Goal: Information Seeking & Learning: Learn about a topic

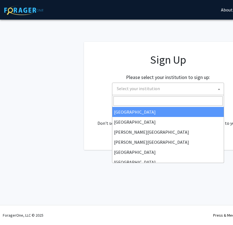
click at [133, 89] on span "Select your institution" at bounding box center [138, 89] width 43 height 6
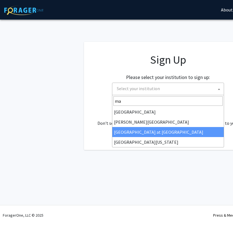
type input "ma"
select select "18"
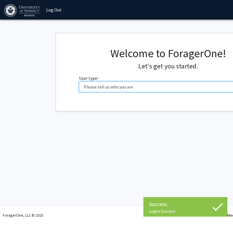
click at [133, 89] on select "Please tell us who you are Undergraduate Student Master's Student Doctoral Cand…" at bounding box center [168, 87] width 178 height 11
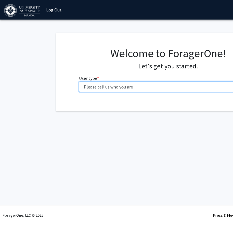
select select "1: undergrad"
click at [79, 82] on select "Please tell us who you are Undergraduate Student Master's Student Doctoral Cand…" at bounding box center [168, 87] width 178 height 11
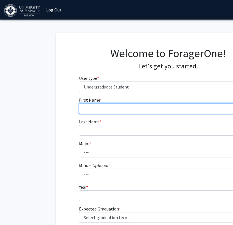
click at [106, 112] on input "First Name * required" at bounding box center [168, 108] width 178 height 11
type input "Amber"
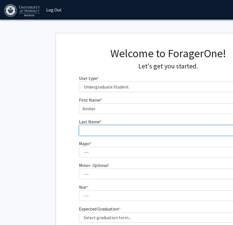
click at [108, 132] on input "Last Name * required" at bounding box center [168, 130] width 178 height 11
type input "Hernandez"
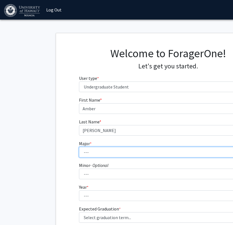
click at [105, 152] on select "--- Accounting American Studies Animal Sciences Anthropology Art Art History As…" at bounding box center [168, 152] width 178 height 11
select select "3: 1385"
click at [79, 147] on select "--- Accounting American Studies Animal Sciences Anthropology Art Art History As…" at bounding box center [168, 152] width 178 height 11
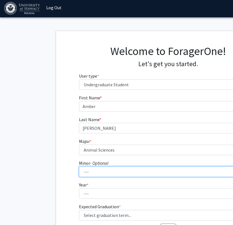
click at [105, 171] on select "--- American Studies Anthropology Art Art History Asian Studies Astronomy Astro…" at bounding box center [168, 172] width 178 height 11
select select "19: 1041"
click at [79, 167] on select "--- American Studies Anthropology Art Art History Asian Studies Astronomy Astro…" at bounding box center [168, 172] width 178 height 11
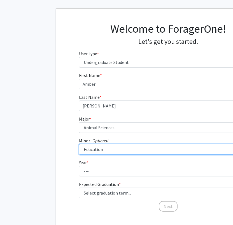
scroll to position [36, 0]
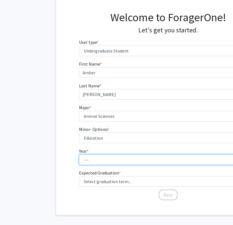
click at [102, 159] on select "--- First-year Sophomore Junior Senior Postbaccalaureate Certificate" at bounding box center [168, 160] width 178 height 11
click at [79, 155] on select "--- First-year Sophomore Junior Senior Postbaccalaureate Certificate" at bounding box center [168, 160] width 178 height 11
click at [101, 161] on select "--- First-year Sophomore Junior Senior Postbaccalaureate Certificate" at bounding box center [168, 160] width 178 height 11
select select "4: senior"
click at [79, 155] on select "--- First-year Sophomore Junior Senior Postbaccalaureate Certificate" at bounding box center [168, 160] width 178 height 11
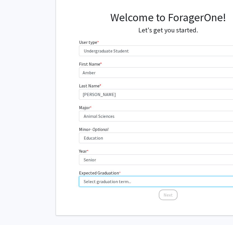
click at [122, 181] on select "Select graduation term... Spring 2025 Summer 2025 Fall 2025 Winter 2025 Spring …" at bounding box center [168, 181] width 178 height 11
select select "5: spring_2026"
click at [79, 176] on select "Select graduation term... Spring 2025 Summer 2025 Fall 2025 Winter 2025 Spring …" at bounding box center [168, 181] width 178 height 11
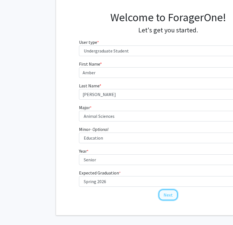
click at [167, 197] on button "Next" at bounding box center [168, 195] width 19 height 11
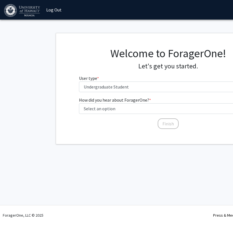
scroll to position [0, 0]
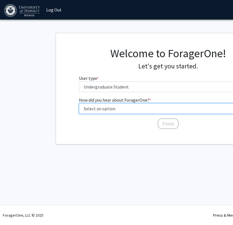
click at [141, 107] on select "Select an option Peer/student recommendation Faculty/staff recommendation Unive…" at bounding box center [168, 108] width 178 height 11
select select "3: university_website"
click at [79, 103] on select "Select an option Peer/student recommendation Faculty/staff recommendation Unive…" at bounding box center [168, 108] width 178 height 11
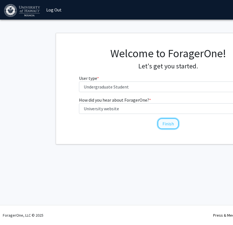
click at [164, 122] on button "Finish" at bounding box center [167, 124] width 21 height 11
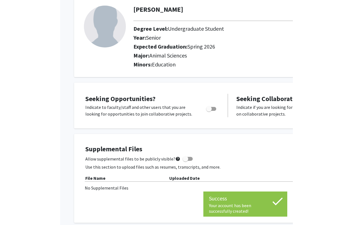
scroll to position [37, 0]
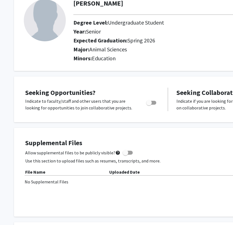
click at [150, 104] on span "Toggle" at bounding box center [149, 103] width 6 height 6
click at [149, 105] on input "Are you actively seeking opportunities?" at bounding box center [148, 105] width 0 height 0
checkbox input "true"
click at [231, 49] on h2 "Major: Animal Sciences" at bounding box center [192, 49] width 238 height 7
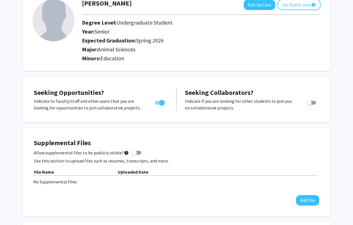
click at [232, 105] on label "Toggle" at bounding box center [310, 103] width 12 height 7
click at [232, 105] on input "Would you like to receive other student requests to work with you?" at bounding box center [308, 105] width 0 height 0
checkbox input "true"
click at [232, 197] on button "Add File" at bounding box center [307, 200] width 23 height 10
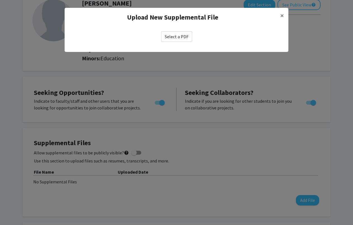
click at [170, 38] on label "Select a PDF" at bounding box center [176, 36] width 31 height 11
click at [0, 0] on input "Select a PDF" at bounding box center [0, 0] width 0 height 0
click at [232, 14] on span "×" at bounding box center [282, 15] width 4 height 9
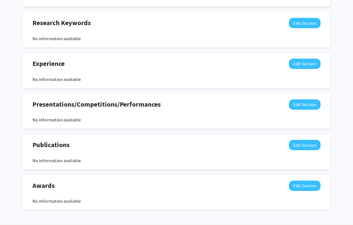
scroll to position [206, 0]
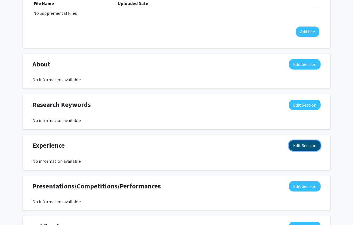
click at [232, 148] on button "Edit Section" at bounding box center [305, 146] width 32 height 10
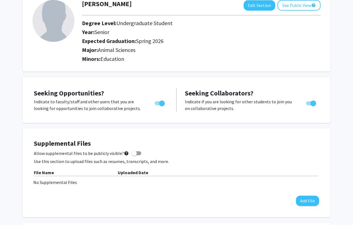
scroll to position [0, 0]
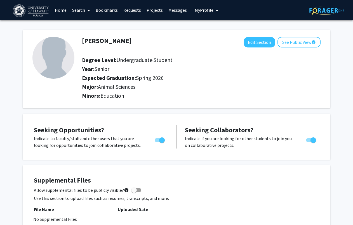
click at [150, 10] on link "Projects" at bounding box center [155, 10] width 22 height 20
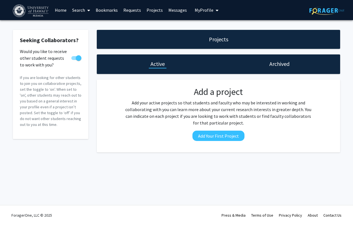
click at [207, 9] on span "My Profile" at bounding box center [204, 10] width 19 height 6
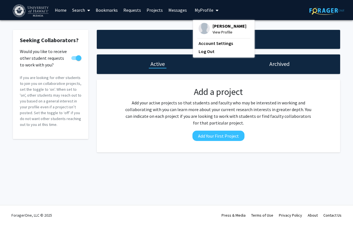
click at [80, 12] on link "Search" at bounding box center [80, 10] width 23 height 20
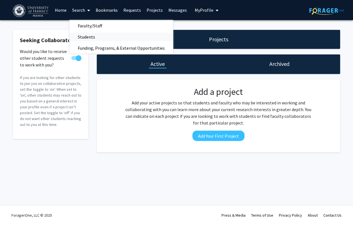
click at [86, 39] on span "Students" at bounding box center [86, 36] width 34 height 11
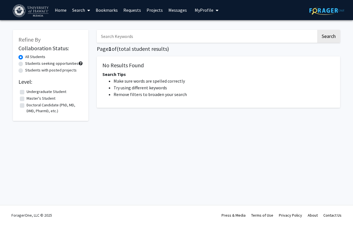
click at [135, 38] on input "Search Keywords" at bounding box center [206, 36] width 219 height 13
type input "animal science"
click at [232, 30] on button "Search" at bounding box center [328, 36] width 23 height 13
click at [232, 37] on button "Search" at bounding box center [328, 36] width 23 height 13
click at [27, 91] on label "Undergraduate Student" at bounding box center [47, 92] width 40 height 6
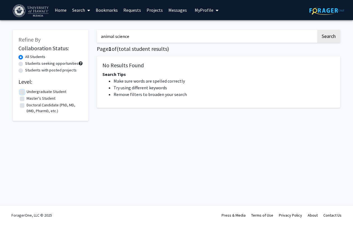
click at [27, 91] on input "Undergraduate Student" at bounding box center [29, 91] width 4 height 4
click at [232, 36] on button "Search" at bounding box center [328, 36] width 23 height 13
checkbox input "false"
click at [232, 36] on button "Search" at bounding box center [328, 36] width 23 height 13
drag, startPoint x: 190, startPoint y: 32, endPoint x: 129, endPoint y: 32, distance: 61.2
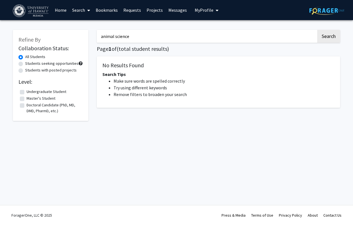
click at [129, 32] on input "animal science" at bounding box center [206, 36] width 219 height 13
drag, startPoint x: 115, startPoint y: 36, endPoint x: 156, endPoint y: 35, distance: 40.8
click at [156, 35] on input "animal science" at bounding box center [206, 36] width 219 height 13
type input "animal"
click at [232, 30] on button "Search" at bounding box center [328, 36] width 23 height 13
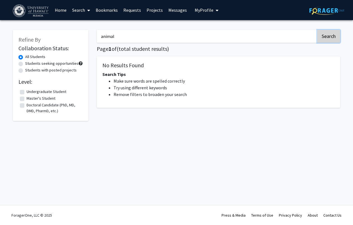
click at [232, 39] on button "Search" at bounding box center [328, 36] width 23 height 13
click at [232, 34] on button "Search" at bounding box center [328, 36] width 23 height 13
click at [27, 93] on label "Undergraduate Student" at bounding box center [47, 92] width 40 height 6
click at [27, 93] on input "Undergraduate Student" at bounding box center [29, 91] width 4 height 4
click at [232, 36] on button "Search" at bounding box center [328, 36] width 23 height 13
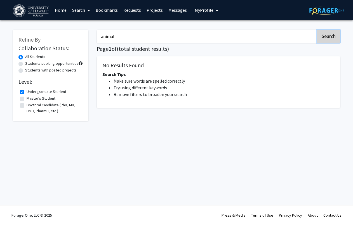
checkbox input "false"
drag, startPoint x: 127, startPoint y: 34, endPoint x: 77, endPoint y: 34, distance: 49.5
click at [78, 34] on div "Refine By Collaboration Status: All Students Students seeking opportunities Stu…" at bounding box center [177, 77] width 336 height 106
type input "medicine"
click at [232, 30] on button "Search" at bounding box center [328, 36] width 23 height 13
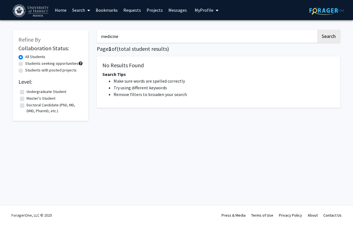
click at [232, 44] on div "medicine Search Page 1 of ( total student results) No Results Found Search Tips…" at bounding box center [219, 77] width 252 height 106
click at [232, 40] on button "Search" at bounding box center [328, 36] width 23 height 13
click at [25, 65] on label "Students seeking opportunities" at bounding box center [51, 64] width 53 height 6
click at [25, 64] on input "Students seeking opportunities" at bounding box center [27, 63] width 4 height 4
radio input "true"
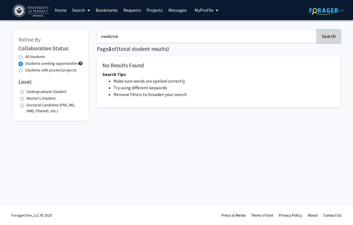
click at [232, 34] on button "Search" at bounding box center [328, 36] width 23 height 13
radio input "true"
click at [207, 10] on span "My Profile" at bounding box center [204, 10] width 19 height 6
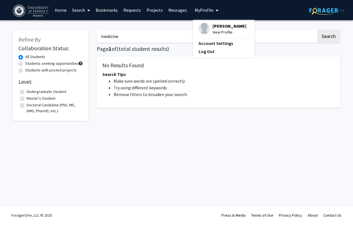
click at [158, 23] on div "Refine By Collaboration Status: All Students Students seeking opportunities Stu…" at bounding box center [176, 81] width 353 height 123
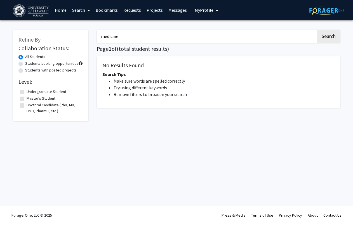
click at [61, 9] on link "Home" at bounding box center [60, 10] width 17 height 20
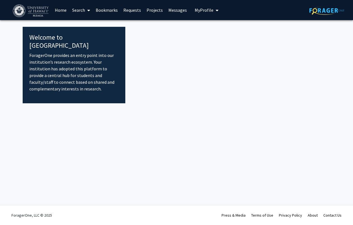
click at [148, 93] on div at bounding box center [227, 65] width 205 height 77
click at [60, 53] on p "ForagerOne provides an entry point into our institution’s research ecosystem. Y…" at bounding box center [73, 72] width 89 height 40
click at [85, 11] on span at bounding box center [87, 11] width 5 height 20
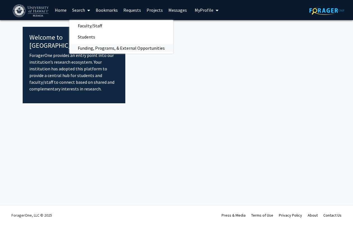
click at [96, 49] on span "Funding, Programs, & External Opportunities" at bounding box center [121, 47] width 104 height 11
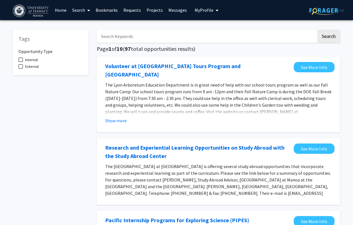
click at [153, 42] on input "Search Keywords" at bounding box center [206, 36] width 219 height 13
type input "animal"
click at [232, 30] on button "Search" at bounding box center [328, 36] width 23 height 13
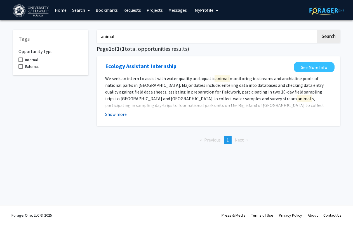
click at [124, 114] on button "Show more" at bounding box center [116, 114] width 22 height 7
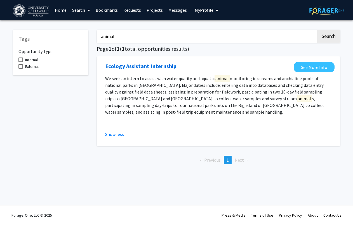
drag, startPoint x: 111, startPoint y: 34, endPoint x: 74, endPoint y: 33, distance: 36.7
click at [74, 33] on div "Tags Opportunity Type Internal External animal Search Page 1 of 1 ( 1 total opp…" at bounding box center [177, 96] width 336 height 145
click at [232, 30] on button "Search" at bounding box center [328, 36] width 23 height 13
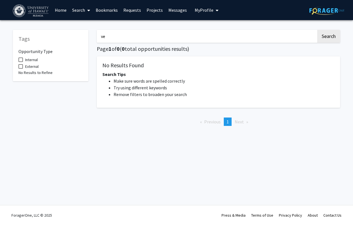
type input "v"
type input "medicine"
click at [232, 30] on button "Search" at bounding box center [328, 36] width 23 height 13
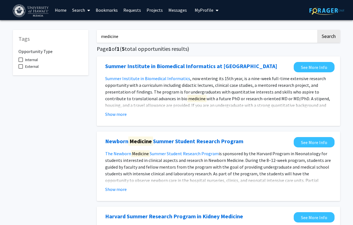
drag, startPoint x: 116, startPoint y: 35, endPoint x: 73, endPoint y: 35, distance: 42.5
click at [73, 35] on div "Tags Opportunity Type Internal External medicine Search Page 1 of 1 ( 5 total o…" at bounding box center [177, 224] width 336 height 400
click at [232, 30] on button "Search" at bounding box center [328, 36] width 23 height 13
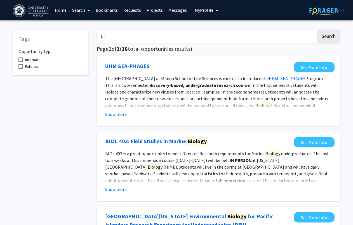
type input "b"
click at [232, 30] on button "Search" at bounding box center [328, 36] width 23 height 13
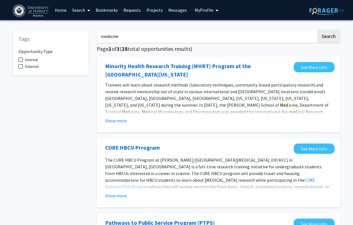
type input "medicine"
click at [232, 30] on button "Search" at bounding box center [328, 36] width 23 height 13
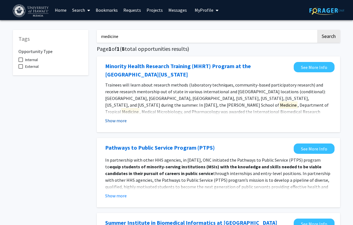
click at [119, 121] on button "Show more" at bounding box center [116, 120] width 22 height 7
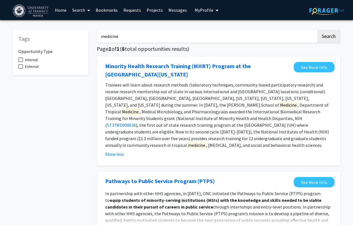
drag, startPoint x: 130, startPoint y: 35, endPoint x: 71, endPoint y: 37, distance: 59.1
type input "biology"
click at [232, 30] on button "Search" at bounding box center [328, 36] width 23 height 13
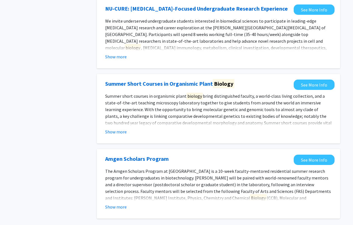
scroll to position [627, 0]
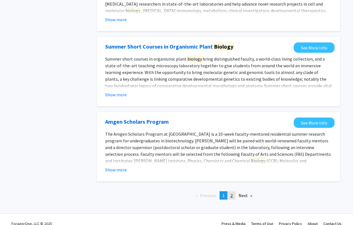
click at [230, 192] on link "page 2" at bounding box center [232, 196] width 8 height 8
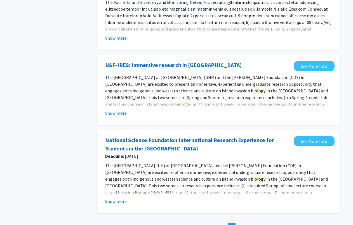
scroll to position [451, 0]
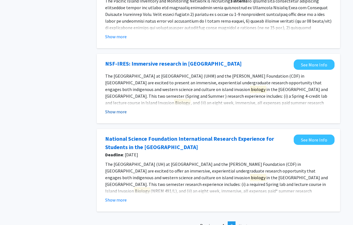
click at [122, 113] on button "Show more" at bounding box center [116, 111] width 22 height 7
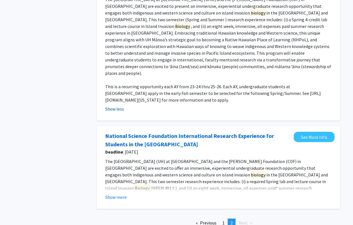
scroll to position [557, 0]
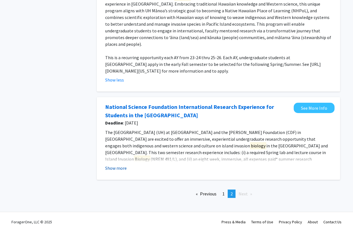
click at [119, 165] on button "Show more" at bounding box center [116, 168] width 22 height 7
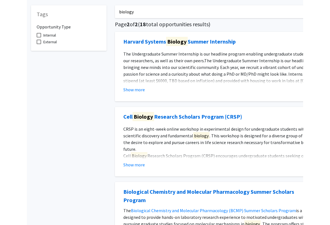
scroll to position [0, 0]
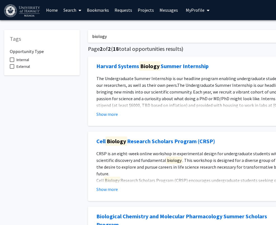
click at [67, 10] on link "Search" at bounding box center [72, 10] width 23 height 20
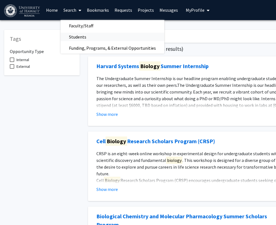
click at [84, 36] on span "Students" at bounding box center [78, 36] width 34 height 11
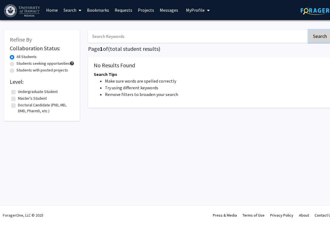
click at [232, 34] on button "Search" at bounding box center [319, 36] width 23 height 13
click at [149, 38] on input "Search Keywords" at bounding box center [197, 36] width 219 height 13
type input "medicine"
click at [232, 30] on button "Search" at bounding box center [319, 36] width 23 height 13
click at [232, 37] on button "Search" at bounding box center [319, 36] width 23 height 13
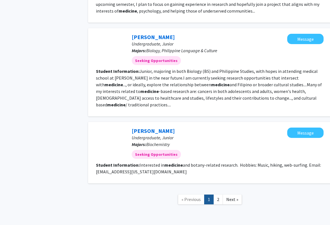
scroll to position [684, 0]
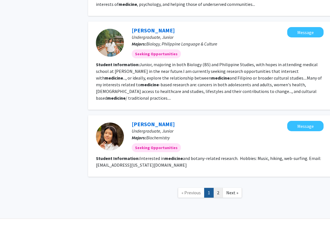
click at [219, 188] on link "2" at bounding box center [218, 193] width 10 height 10
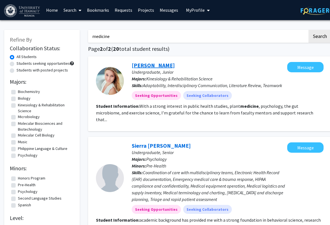
click at [134, 66] on link "Ella Hall" at bounding box center [153, 65] width 43 height 7
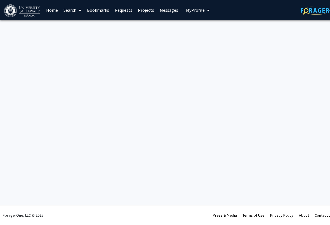
click at [147, 10] on link "Projects" at bounding box center [146, 10] width 22 height 20
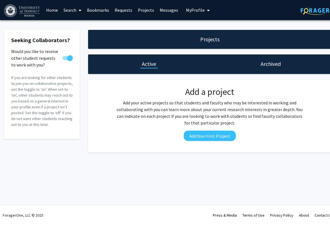
click at [72, 11] on link "Search" at bounding box center [72, 10] width 23 height 20
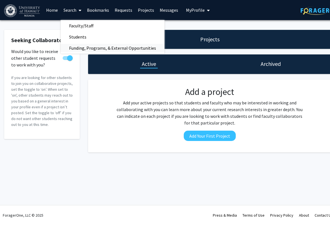
click at [94, 46] on span "Funding, Programs, & External Opportunities" at bounding box center [113, 47] width 104 height 11
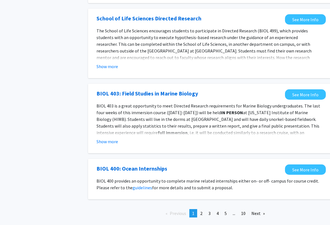
scroll to position [573, 0]
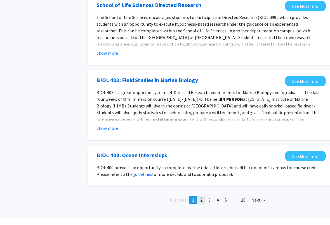
click at [201, 197] on span "2" at bounding box center [201, 200] width 2 height 6
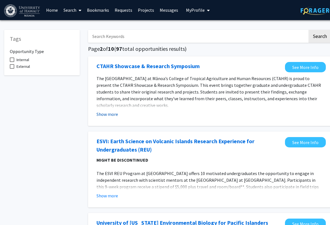
click at [115, 112] on button "Show more" at bounding box center [107, 114] width 22 height 7
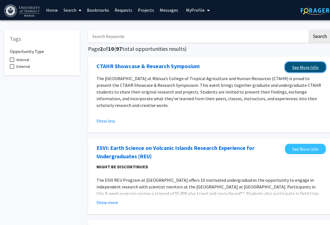
click at [232, 63] on link "See More Info" at bounding box center [305, 67] width 41 height 10
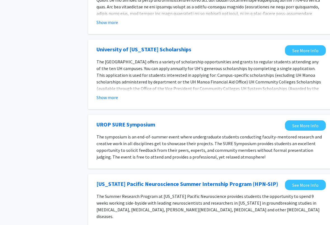
scroll to position [492, 0]
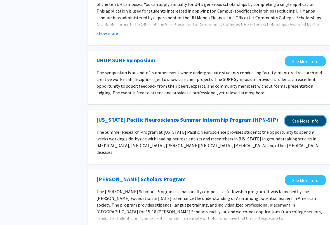
click at [232, 116] on link "See More Info" at bounding box center [305, 121] width 41 height 10
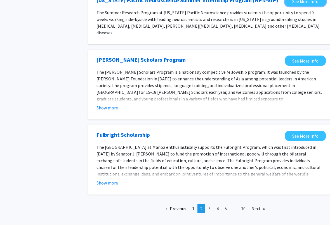
scroll to position [618, 0]
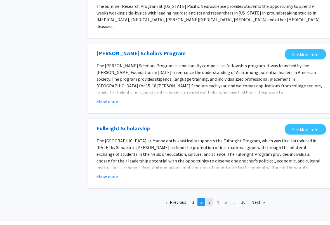
click at [210, 200] on span "3" at bounding box center [209, 203] width 2 height 6
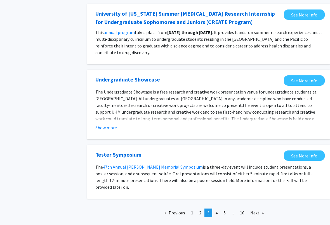
scroll to position [555, 1]
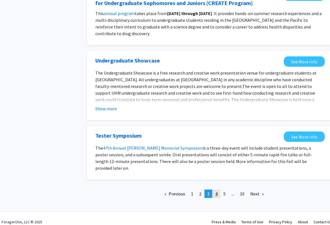
click at [218, 190] on link "page 4" at bounding box center [216, 194] width 8 height 8
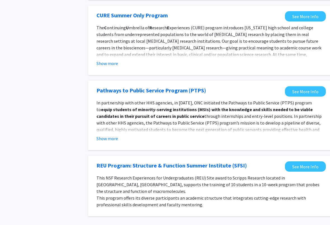
scroll to position [574, 0]
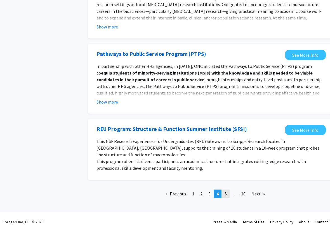
click at [223, 190] on link "page 5" at bounding box center [226, 194] width 8 height 8
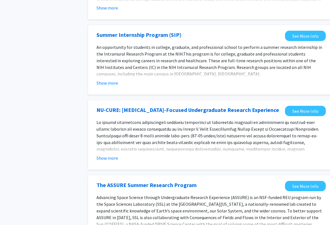
scroll to position [455, 0]
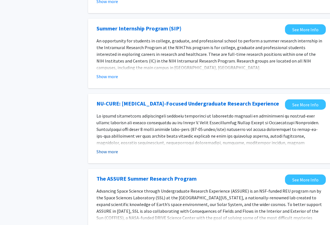
click at [110, 148] on button "Show more" at bounding box center [107, 151] width 22 height 7
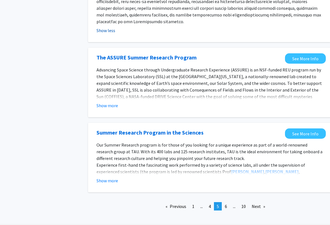
scroll to position [616, 0]
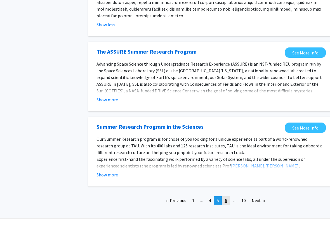
click at [227, 197] on link "page 6" at bounding box center [226, 201] width 8 height 8
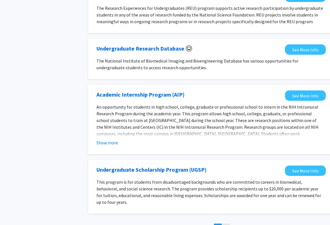
scroll to position [506, 0]
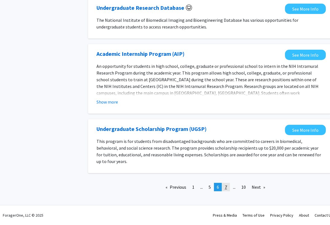
click at [226, 186] on span "7" at bounding box center [226, 188] width 2 height 6
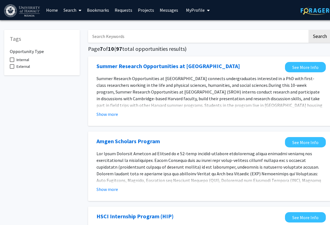
click at [50, 8] on link "Home" at bounding box center [51, 10] width 17 height 20
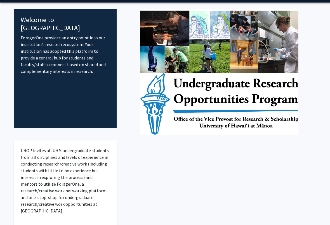
scroll to position [25, 0]
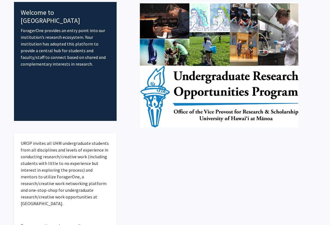
click at [209, 67] on img at bounding box center [219, 65] width 159 height 126
click at [209, 75] on img at bounding box center [219, 65] width 159 height 126
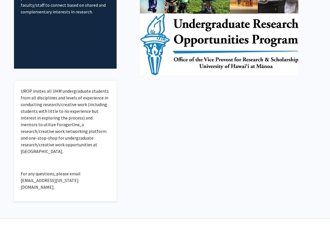
scroll to position [0, 0]
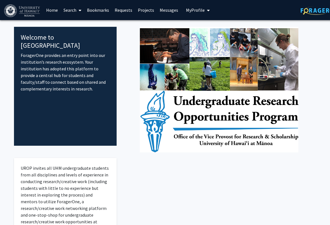
click at [74, 10] on link "Search" at bounding box center [72, 10] width 23 height 20
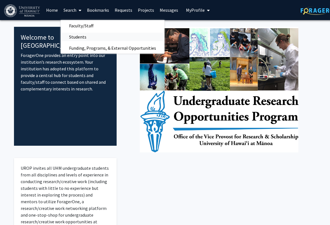
click at [78, 36] on span "Students" at bounding box center [78, 36] width 34 height 11
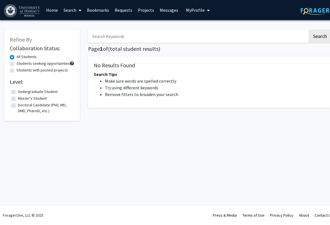
click at [69, 13] on link "Search" at bounding box center [72, 10] width 23 height 20
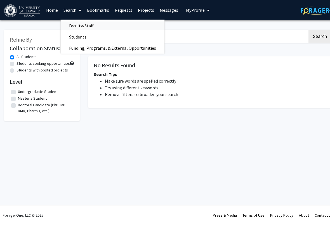
click at [76, 25] on span "Faculty/Staff" at bounding box center [81, 25] width 41 height 11
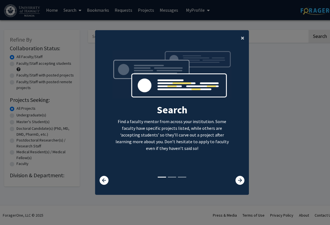
click at [232, 37] on span "×" at bounding box center [243, 38] width 4 height 9
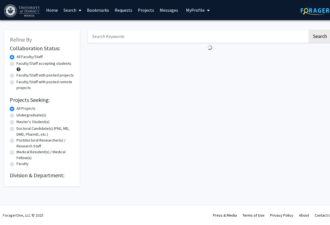
click at [15, 116] on div "Undergraduate(s)" at bounding box center [42, 115] width 64 height 7
click at [16, 116] on label "Undergraduate(s)" at bounding box center [31, 115] width 30 height 6
click at [16, 116] on input "Undergraduate(s)" at bounding box center [18, 114] width 4 height 4
radio input "true"
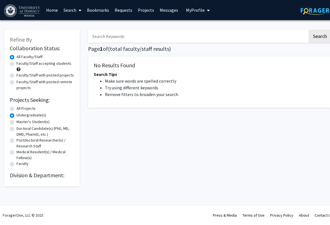
click at [11, 105] on form "Collaboration Status: Collaboration Status All Faculty/Staff Collaboration Stat…" at bounding box center [42, 106] width 64 height 123
click at [16, 110] on label "All Projects" at bounding box center [25, 109] width 19 height 6
click at [16, 109] on input "All Projects" at bounding box center [18, 108] width 4 height 4
radio input "true"
click at [232, 41] on button "Search" at bounding box center [319, 36] width 23 height 13
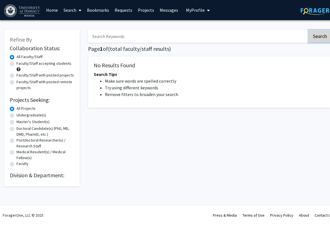
click at [232, 41] on button "Search" at bounding box center [319, 36] width 23 height 13
click at [16, 65] on label "Faculty/Staff accepting students" at bounding box center [43, 64] width 55 height 6
click at [16, 64] on input "Faculty/Staff accepting students" at bounding box center [18, 63] width 4 height 4
radio input "true"
click at [232, 33] on button "Search" at bounding box center [319, 36] width 23 height 13
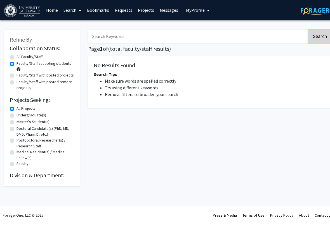
radio input "true"
click at [77, 10] on span at bounding box center [78, 11] width 5 height 20
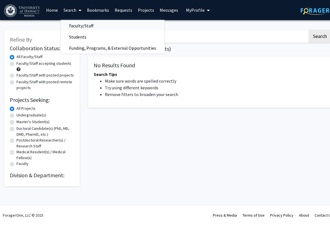
click at [80, 25] on span "Faculty/Staff" at bounding box center [81, 25] width 41 height 11
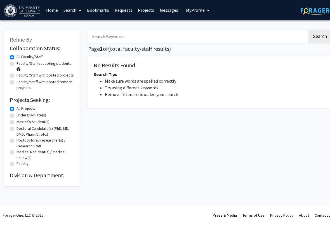
click at [16, 151] on label "Medical Resident(s) / Medical Fellow(s)" at bounding box center [45, 155] width 58 height 12
click at [16, 151] on input "Medical Resident(s) / Medical Fellow(s)" at bounding box center [18, 151] width 4 height 4
radio input "true"
click at [232, 27] on div "Search Page 1 of ( total faculty/staff results) No Results Found Search Tips Ma…" at bounding box center [210, 105] width 252 height 162
click at [232, 41] on button "Search" at bounding box center [319, 36] width 23 height 13
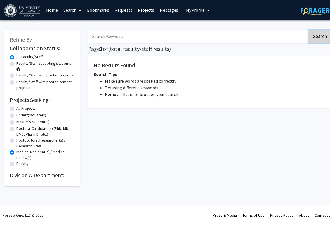
radio input "true"
click at [16, 86] on div "Faculty/Staff with posted remote projects" at bounding box center [42, 85] width 64 height 12
click at [74, 13] on link "Search" at bounding box center [72, 10] width 23 height 20
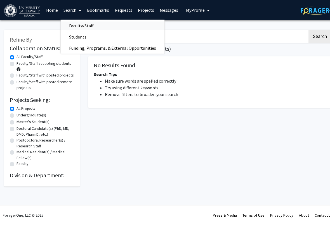
click at [80, 25] on span "Faculty/Staff" at bounding box center [81, 25] width 41 height 11
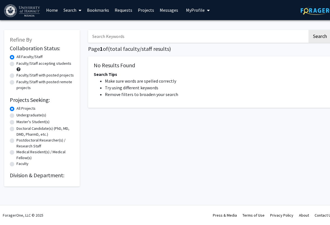
click at [68, 8] on link "Search" at bounding box center [72, 10] width 23 height 20
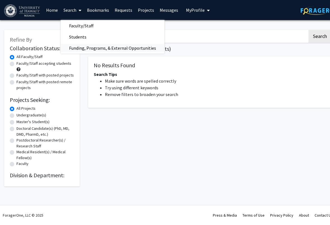
click at [85, 48] on span "Funding, Programs, & External Opportunities" at bounding box center [113, 47] width 104 height 11
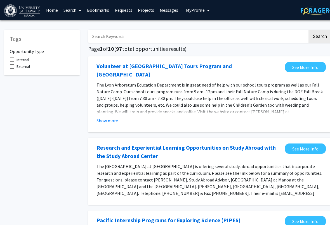
click at [75, 6] on link "Search" at bounding box center [72, 10] width 23 height 20
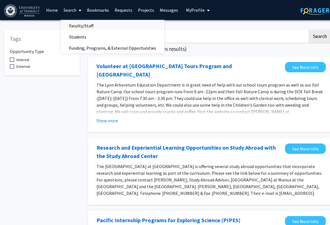
click at [83, 26] on span "Faculty/Staff" at bounding box center [81, 25] width 41 height 11
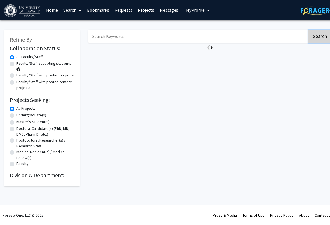
click at [319, 38] on button "Search" at bounding box center [319, 36] width 23 height 13
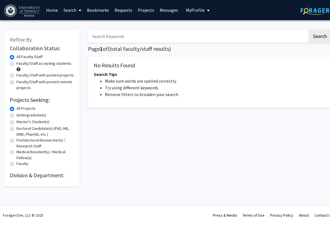
click at [30, 65] on label "Faculty/Staff accepting students" at bounding box center [43, 64] width 55 height 6
click at [20, 64] on input "Faculty/Staff accepting students" at bounding box center [18, 63] width 4 height 4
radio input "true"
click at [74, 9] on link "Search" at bounding box center [72, 10] width 23 height 20
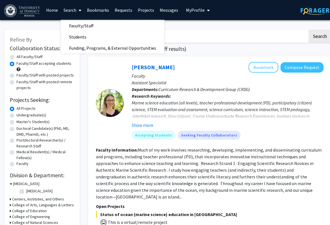
click at [115, 94] on div at bounding box center [110, 103] width 28 height 28
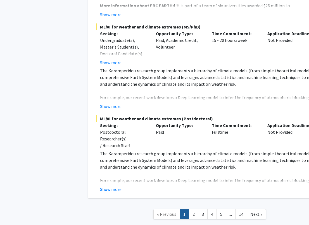
scroll to position [3343, 0]
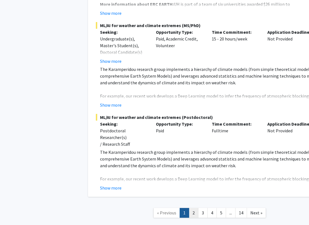
click at [194, 208] on link "2" at bounding box center [194, 213] width 10 height 10
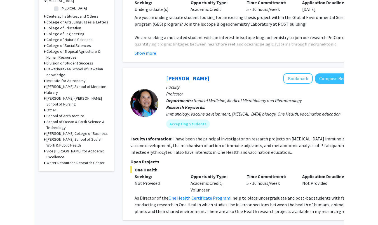
scroll to position [241, 0]
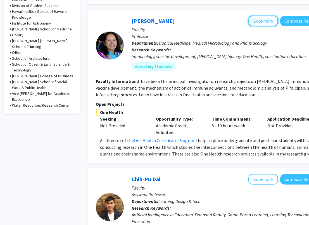
click at [267, 16] on button "Bookmark" at bounding box center [264, 21] width 30 height 11
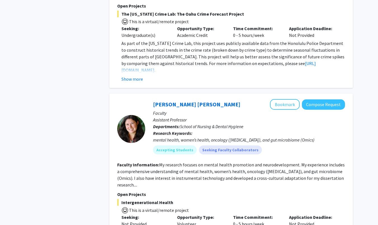
scroll to position [787, 0]
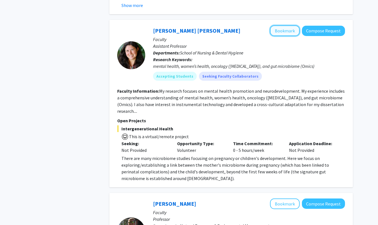
click at [289, 25] on button "Bookmark" at bounding box center [285, 30] width 30 height 11
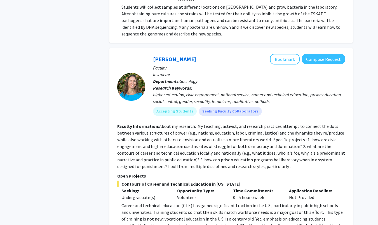
scroll to position [1716, 0]
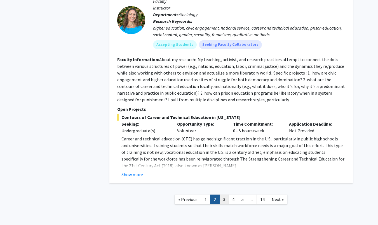
click at [225, 195] on link "3" at bounding box center [224, 200] width 10 height 10
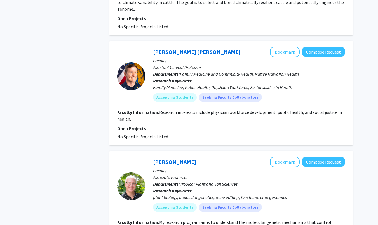
scroll to position [802, 0]
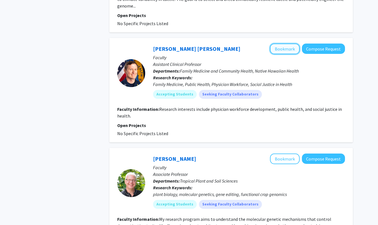
click at [285, 44] on button "Bookmark" at bounding box center [285, 49] width 30 height 11
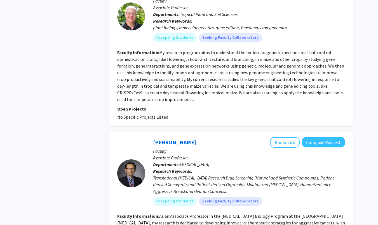
scroll to position [970, 0]
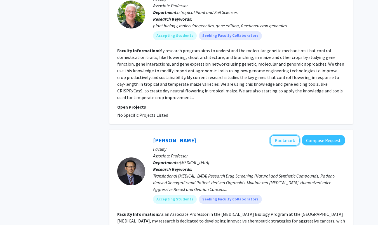
click at [291, 135] on button "Bookmark" at bounding box center [285, 140] width 30 height 11
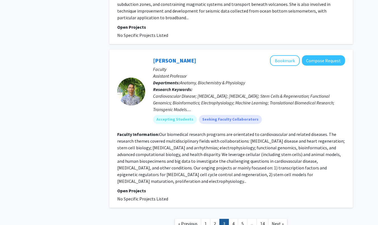
scroll to position [1376, 0]
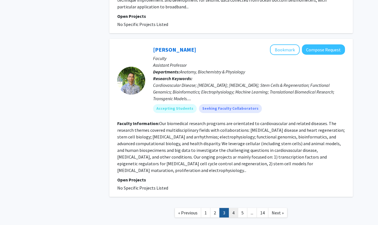
click at [233, 208] on link "4" at bounding box center [233, 213] width 10 height 10
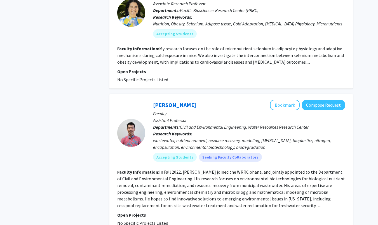
scroll to position [1186, 0]
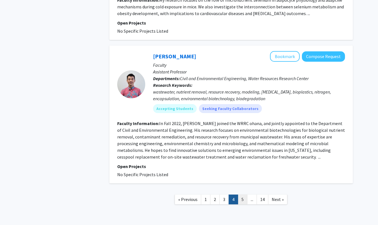
click at [242, 195] on link "5" at bounding box center [243, 200] width 10 height 10
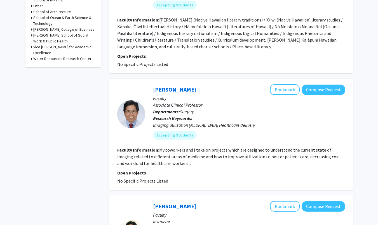
scroll to position [288, 0]
click at [282, 84] on button "Bookmark" at bounding box center [285, 89] width 30 height 11
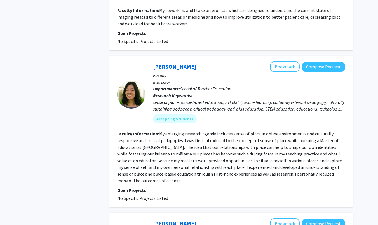
scroll to position [458, 0]
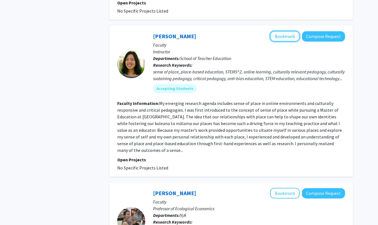
click at [291, 31] on button "Bookmark" at bounding box center [285, 36] width 30 height 11
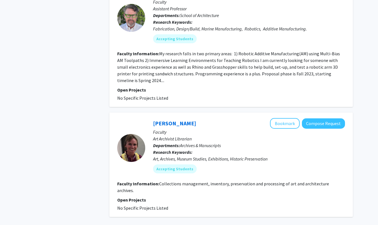
scroll to position [1300, 0]
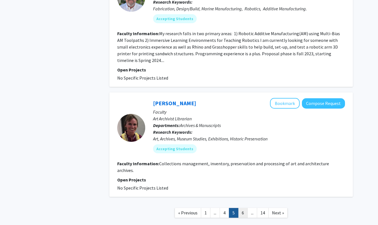
click at [244, 208] on link "6" at bounding box center [243, 213] width 10 height 10
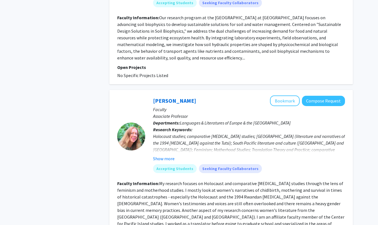
scroll to position [1360, 0]
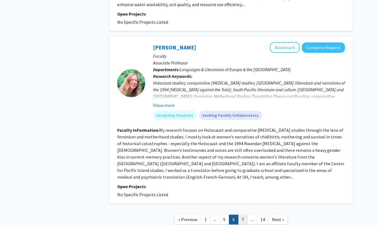
click at [244, 215] on link "7" at bounding box center [243, 220] width 10 height 10
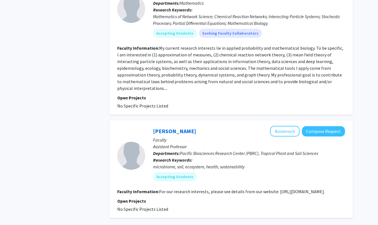
scroll to position [1196, 0]
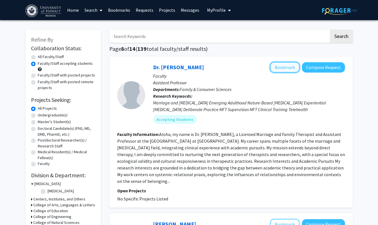
click at [283, 70] on button "Bookmark" at bounding box center [285, 67] width 30 height 11
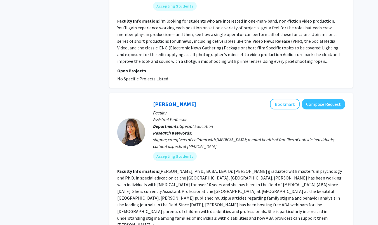
scroll to position [1351, 0]
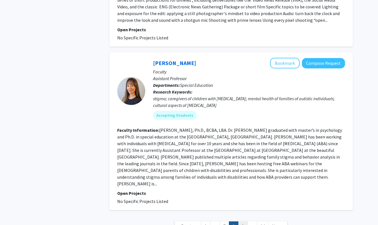
click at [241, 222] on link "9" at bounding box center [243, 227] width 10 height 10
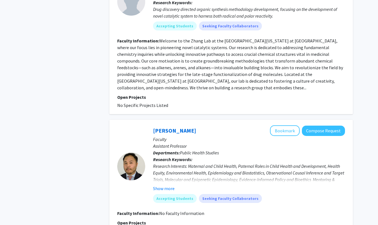
scroll to position [546, 0]
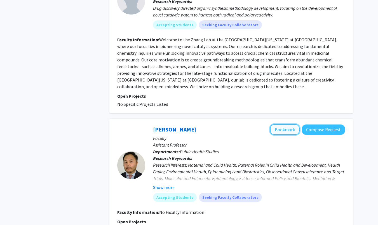
click at [284, 124] on button "Bookmark" at bounding box center [285, 129] width 30 height 11
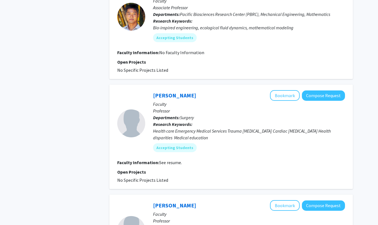
scroll to position [1091, 0]
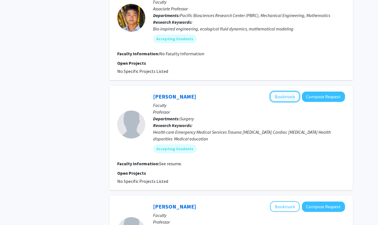
click at [278, 91] on button "Bookmark" at bounding box center [285, 96] width 30 height 11
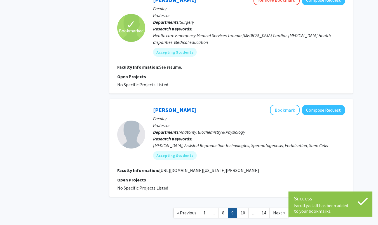
scroll to position [1188, 0]
click at [243, 208] on link "10" at bounding box center [243, 213] width 12 height 10
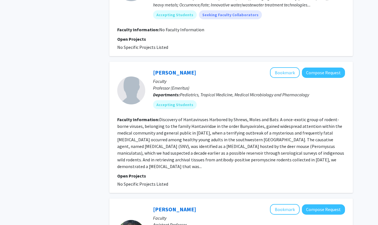
scroll to position [825, 0]
click at [292, 72] on button "Bookmark" at bounding box center [285, 72] width 30 height 11
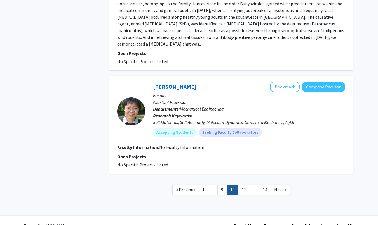
scroll to position [951, 0]
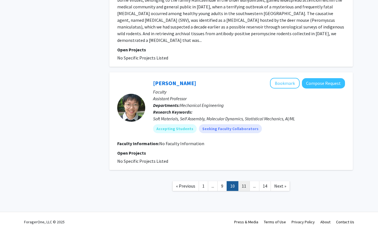
click at [246, 181] on link "11" at bounding box center [244, 186] width 12 height 10
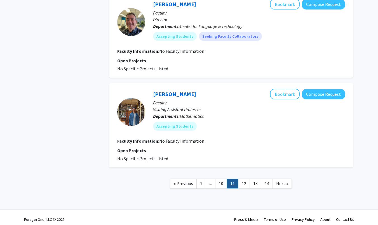
scroll to position [837, 0]
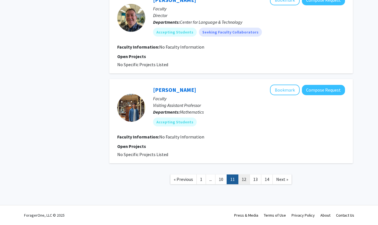
click at [244, 179] on link "12" at bounding box center [244, 180] width 12 height 10
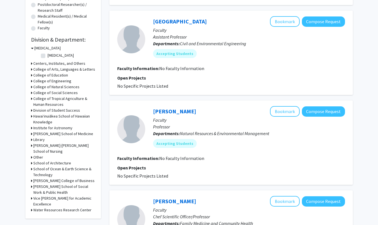
scroll to position [141, 0]
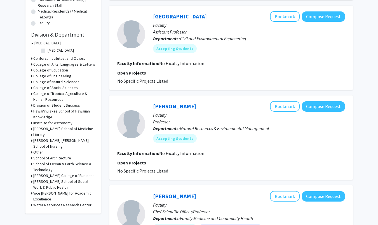
click at [44, 130] on h3 "[PERSON_NAME] School of Medicine" at bounding box center [63, 129] width 60 height 6
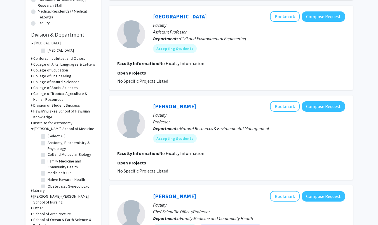
click at [48, 137] on label "(Select All)" at bounding box center [57, 136] width 18 height 6
click at [48, 137] on input "(Select All)" at bounding box center [50, 135] width 4 height 4
checkbox input "true"
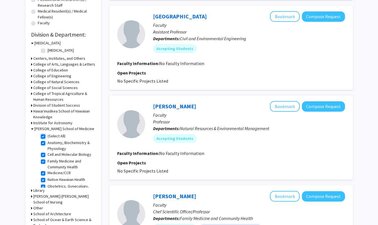
checkbox input "true"
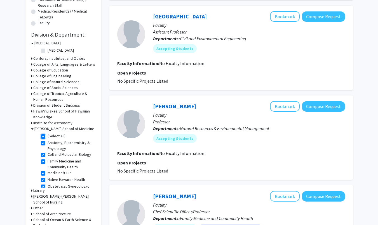
checkbox input "true"
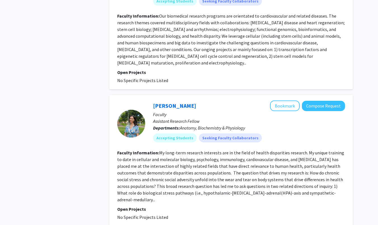
scroll to position [648, 0]
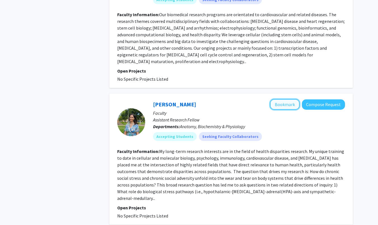
click at [280, 99] on button "Bookmark" at bounding box center [285, 104] width 30 height 11
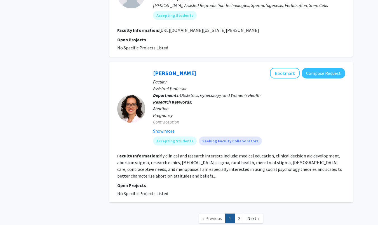
scroll to position [1260, 0]
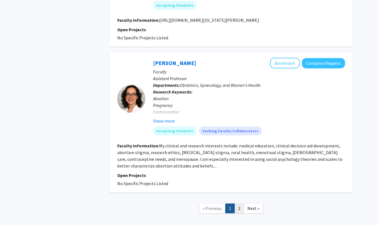
click at [240, 204] on link "2" at bounding box center [239, 209] width 10 height 10
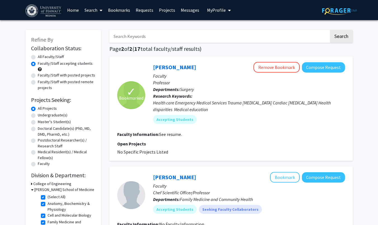
click at [121, 10] on link "Bookmarks" at bounding box center [119, 10] width 28 height 20
